Goal: Transaction & Acquisition: Purchase product/service

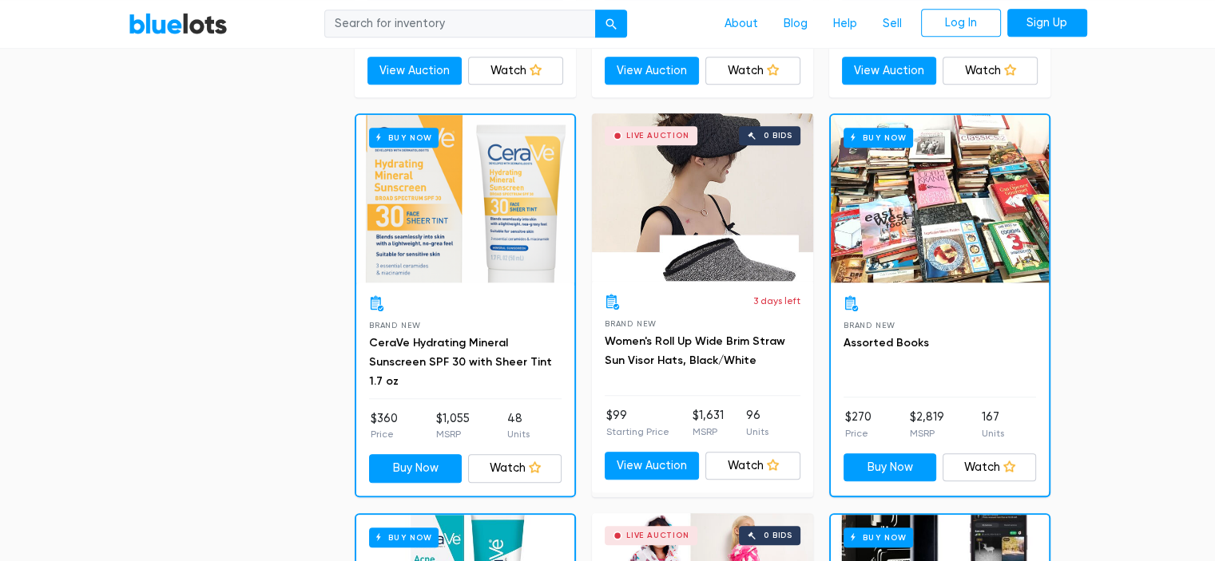
scroll to position [1217, 0]
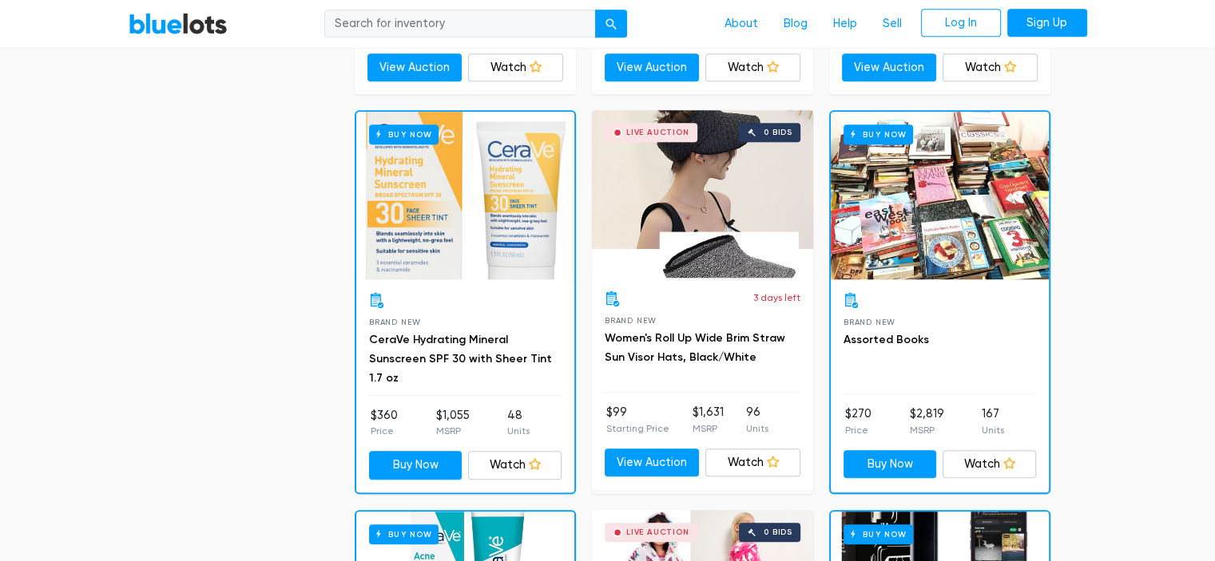
click at [923, 232] on div "Buy Now" at bounding box center [940, 196] width 218 height 168
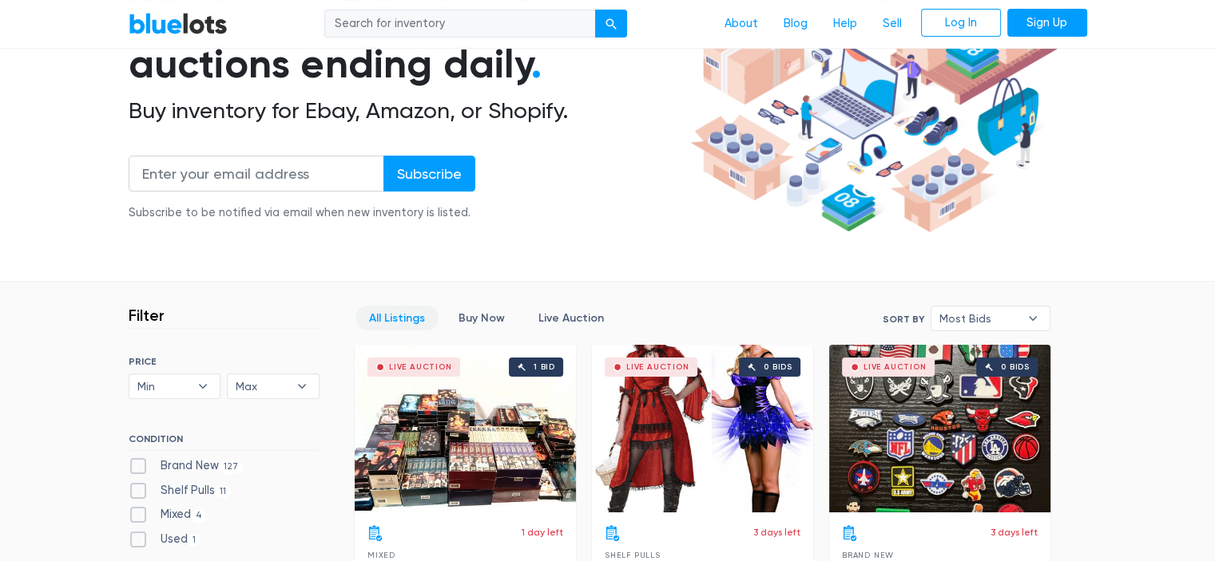
scroll to position [0, 0]
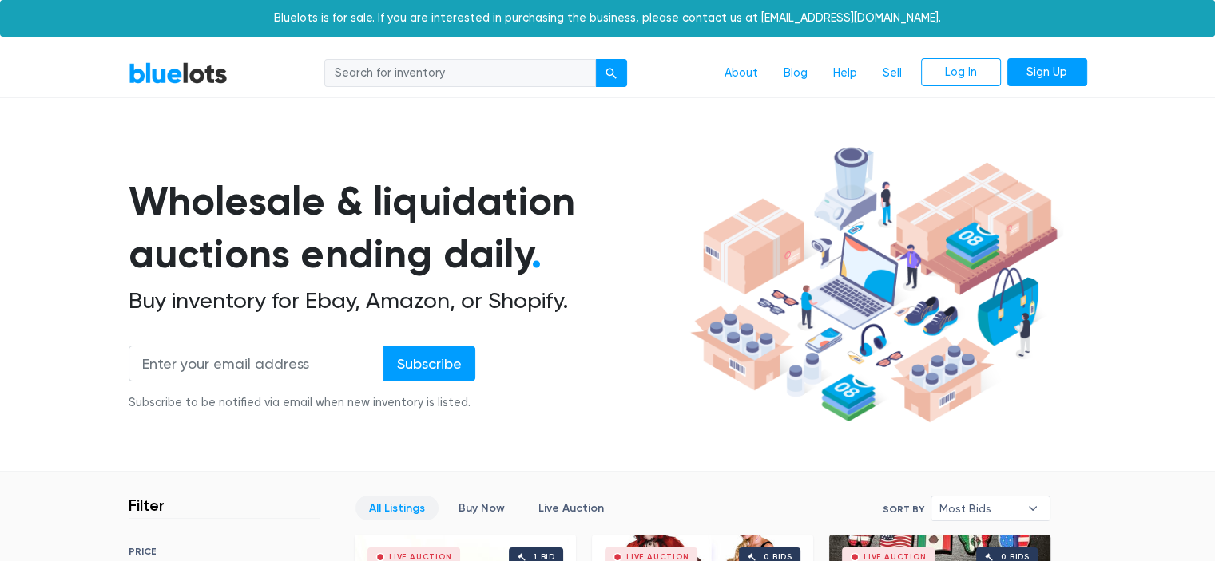
click at [431, 69] on input "search" at bounding box center [460, 73] width 272 height 29
type input "n"
click at [595, 59] on button "submit" at bounding box center [611, 73] width 32 height 29
type input "books\"
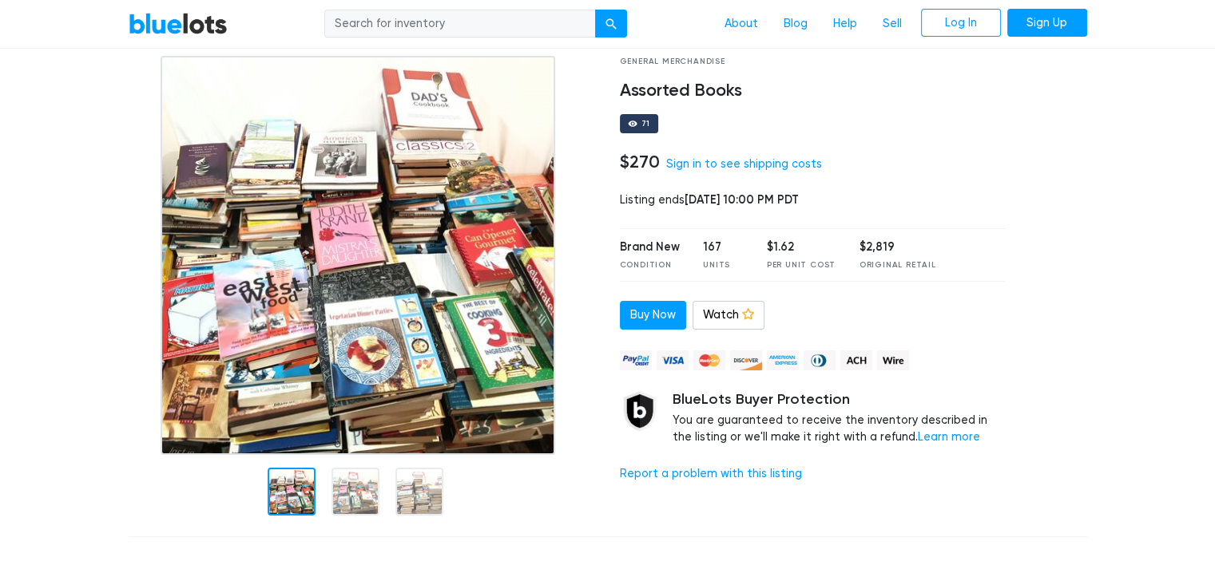
scroll to position [93, 0]
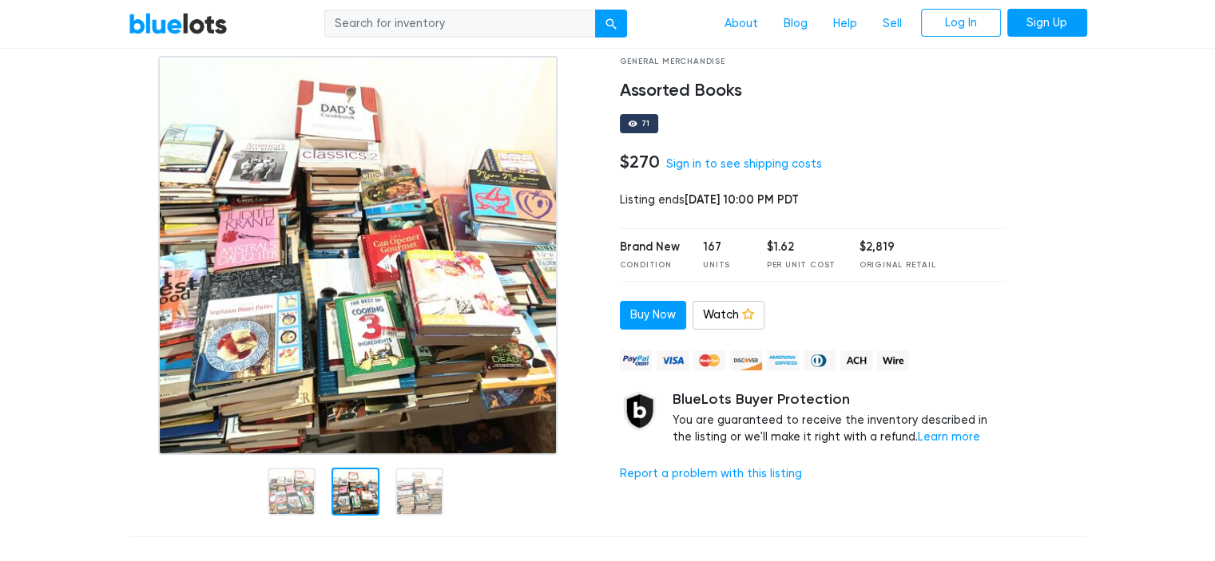
click at [354, 487] on div at bounding box center [355, 492] width 48 height 48
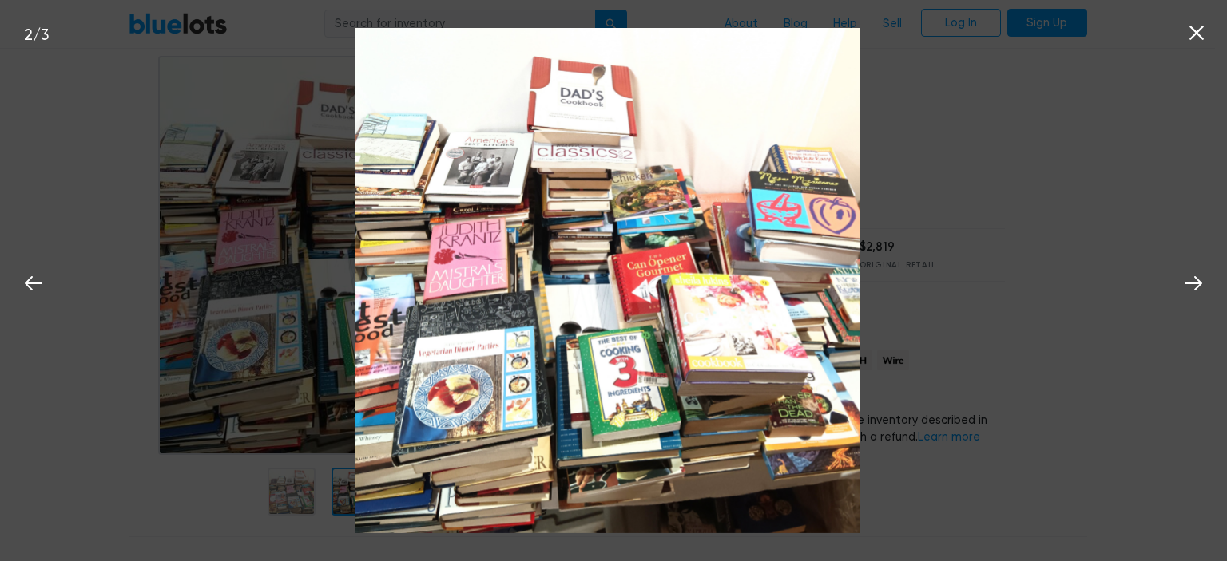
click at [298, 530] on div "2 / 3" at bounding box center [613, 280] width 1227 height 561
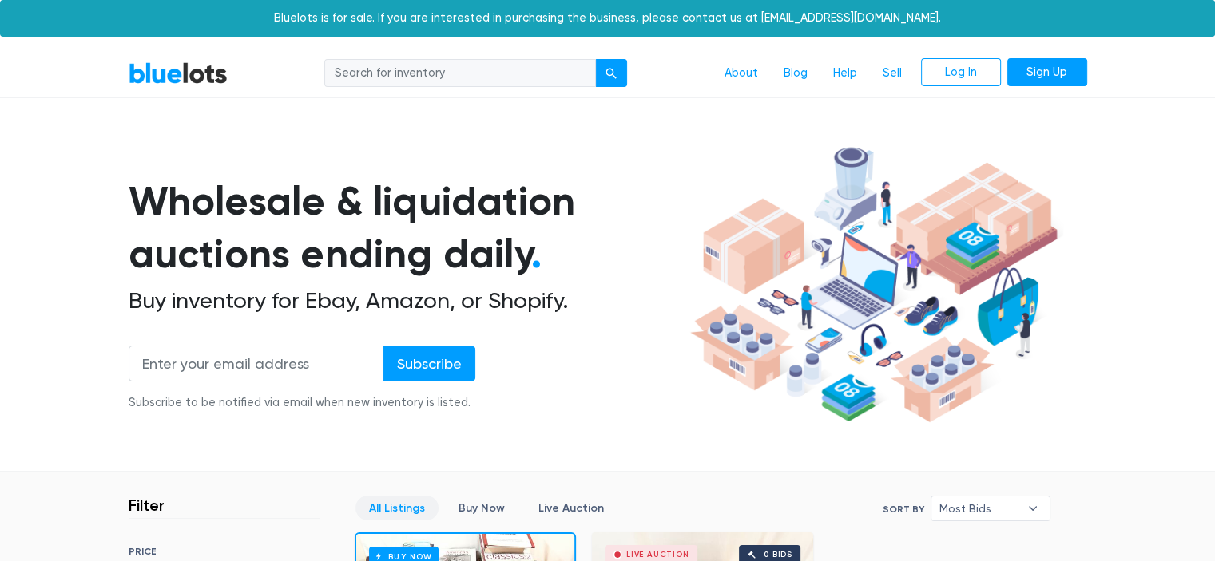
drag, startPoint x: 0, startPoint y: 0, endPoint x: 431, endPoint y: 69, distance: 436.8
click at [431, 69] on input "search" at bounding box center [460, 73] width 272 height 29
type input "books"
click at [614, 69] on div "submit" at bounding box center [610, 73] width 11 height 11
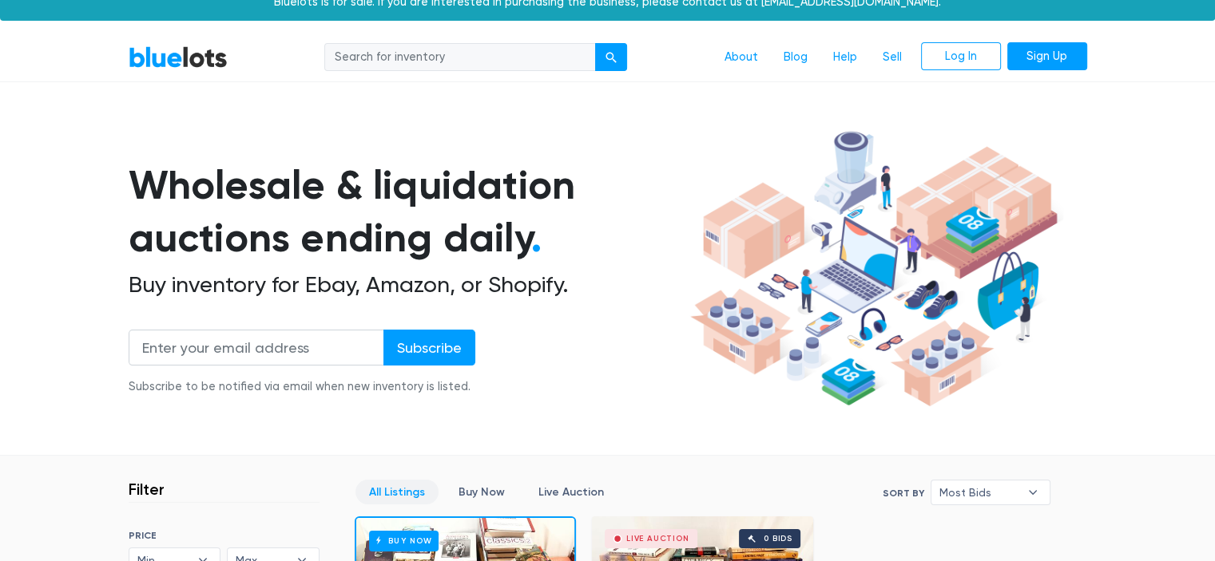
scroll to position [15, 0]
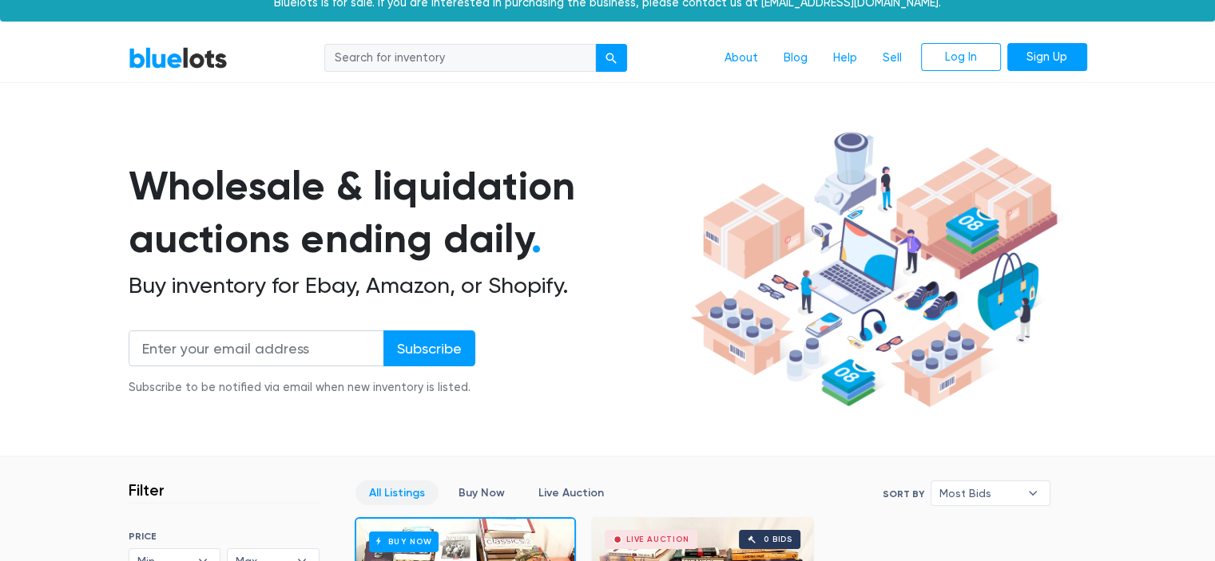
click at [397, 60] on input "search" at bounding box center [460, 58] width 272 height 29
type input "dvd"
click at [609, 57] on div "submit" at bounding box center [610, 58] width 11 height 11
